Goal: Task Accomplishment & Management: Complete application form

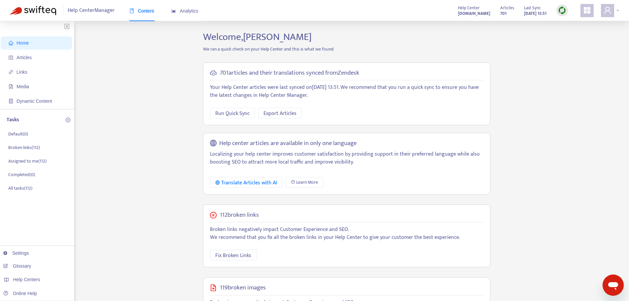
click at [609, 5] on span at bounding box center [607, 10] width 13 height 13
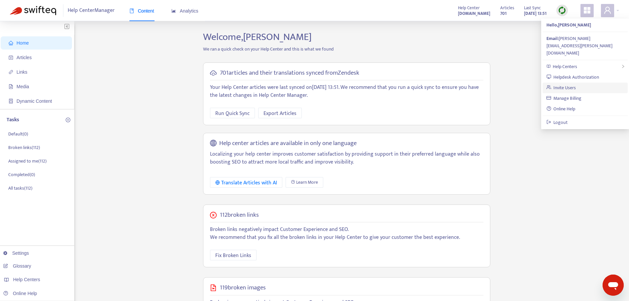
click at [576, 84] on link "Invite Users" at bounding box center [562, 88] width 30 height 8
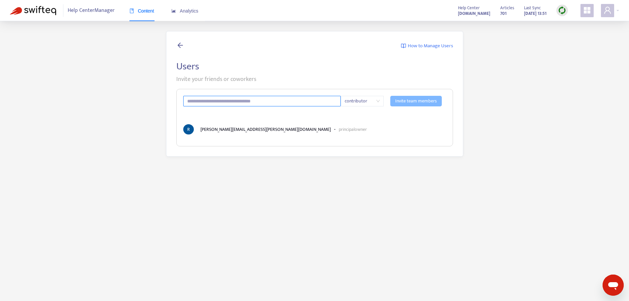
click at [241, 100] on input "text" at bounding box center [262, 101] width 158 height 11
click at [116, 125] on div "How to Manage Users Users Invite your friends or coworkers contributor Invite t…" at bounding box center [315, 94] width 610 height 126
click at [202, 105] on input "text" at bounding box center [262, 101] width 158 height 11
click at [373, 104] on span "contributor" at bounding box center [362, 101] width 35 height 10
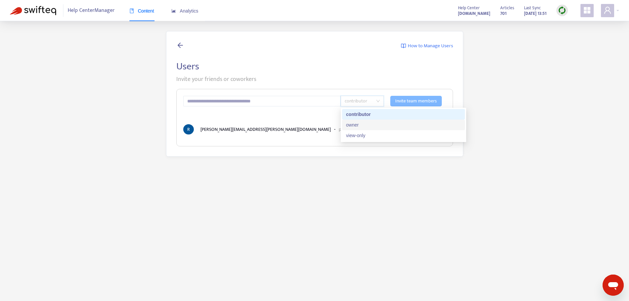
click at [165, 208] on main "How to Manage Users Users Invite your friends or coworkers contributor Invite t…" at bounding box center [314, 171] width 629 height 301
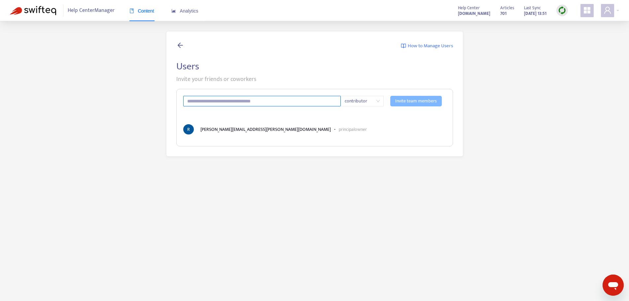
click at [236, 99] on input "text" at bounding box center [262, 101] width 158 height 11
type input "**********"
click at [494, 175] on main "**********" at bounding box center [314, 171] width 629 height 301
click at [427, 99] on span "Invite team members" at bounding box center [416, 100] width 42 height 7
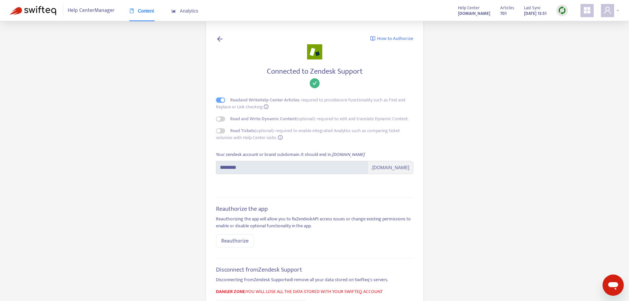
click at [609, 10] on icon "user" at bounding box center [608, 10] width 8 height 8
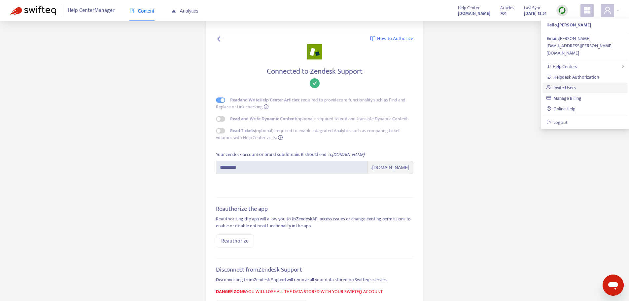
click at [569, 84] on link "Invite Users" at bounding box center [562, 88] width 30 height 8
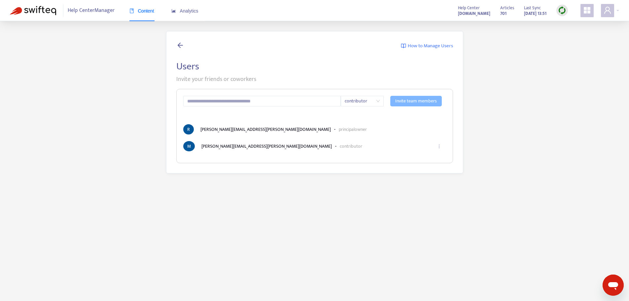
click at [435, 44] on span "How to Manage Users" at bounding box center [430, 46] width 45 height 8
